Goal: Information Seeking & Learning: Learn about a topic

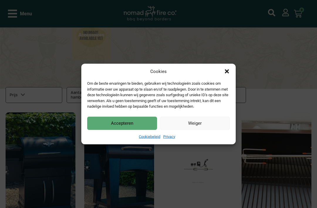
scroll to position [227, 0]
click at [187, 130] on button "Weiger" at bounding box center [195, 123] width 70 height 13
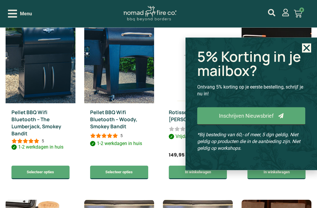
scroll to position [341, 0]
click at [310, 53] on icon "Close" at bounding box center [306, 48] width 9 height 9
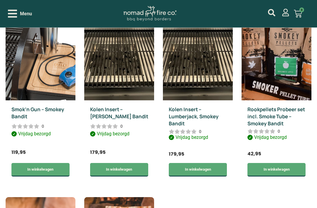
scroll to position [545, 0]
click at [189, 66] on img at bounding box center [198, 48] width 70 height 105
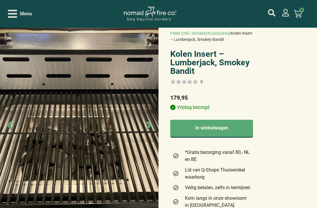
scroll to position [17, 0]
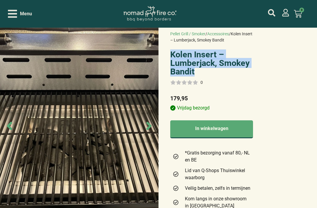
copy h1 "Kolen Insert – Lumberjack, Smokey Bandit"
